Goal: Complete application form: Complete application form

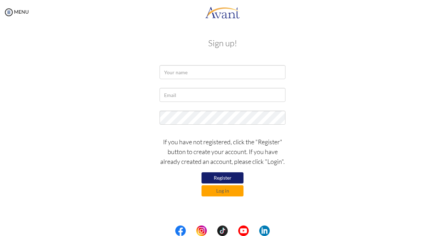
click at [331, 80] on div at bounding box center [222, 73] width 409 height 17
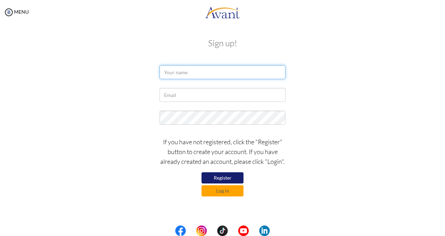
click at [215, 72] on input "text" at bounding box center [222, 72] width 126 height 14
type input "f"
type input "F"
type input "w"
type input "faith"
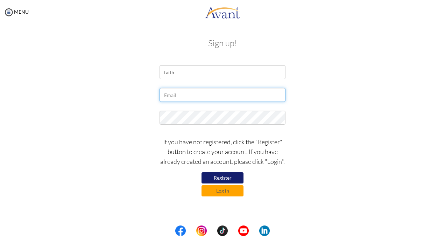
click at [238, 96] on input "text" at bounding box center [222, 95] width 126 height 14
type input "[EMAIL_ADDRESS][DOMAIN_NAME]"
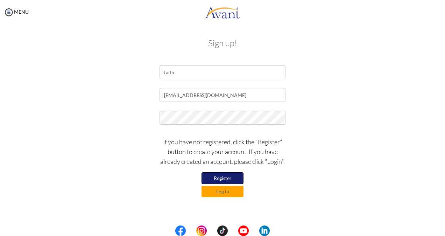
click at [227, 179] on button "Register" at bounding box center [222, 178] width 42 height 12
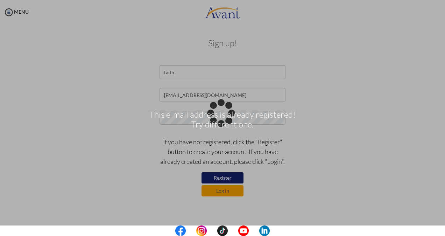
click at [227, 123] on div "This e-mail address is already registered! Try different one." at bounding box center [222, 118] width 10 height 10
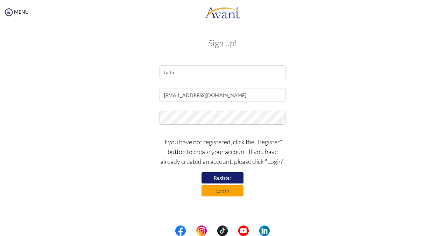
click at [227, 193] on button "Log in" at bounding box center [222, 190] width 42 height 11
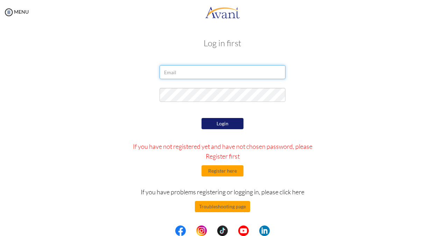
type input "[EMAIL_ADDRESS][DOMAIN_NAME]"
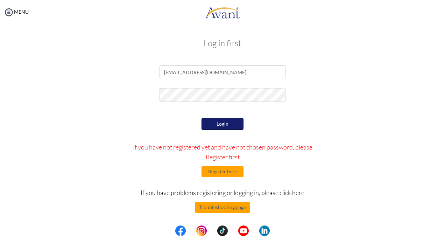
click at [233, 125] on button "Login" at bounding box center [222, 124] width 42 height 12
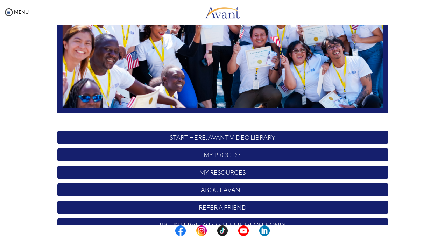
scroll to position [153, 0]
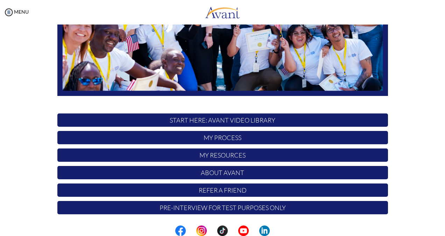
click at [265, 210] on p "Pre-Interview for test purposes only" at bounding box center [222, 207] width 330 height 13
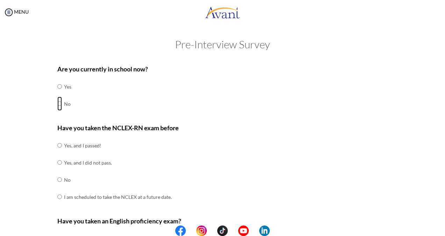
click at [57, 105] on input "radio" at bounding box center [59, 104] width 5 height 14
radio input "true"
click at [57, 180] on input "radio" at bounding box center [59, 179] width 5 height 14
radio input "true"
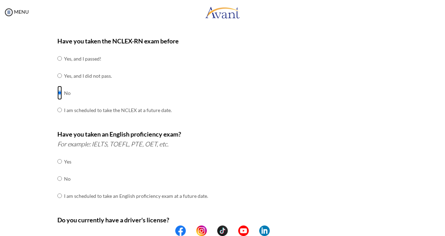
scroll to position [87, 0]
click at [57, 159] on input "radio" at bounding box center [59, 161] width 5 height 14
radio input "true"
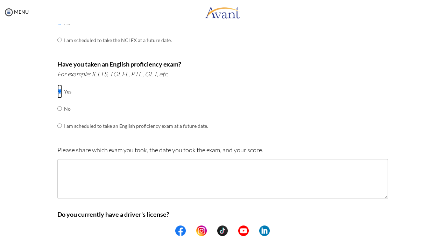
scroll to position [0, 0]
